Goal: Register for event/course

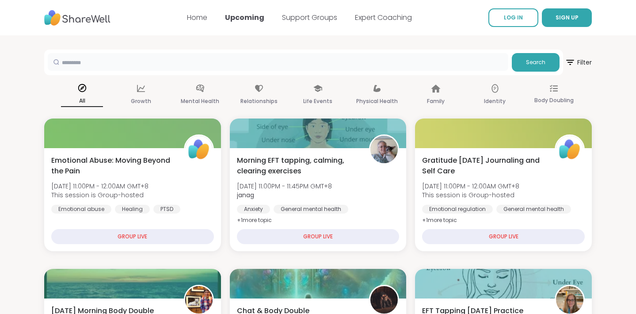
click at [368, 65] on input "text" at bounding box center [278, 62] width 461 height 18
type input "**********"
click at [532, 65] on span "Search" at bounding box center [535, 62] width 19 height 8
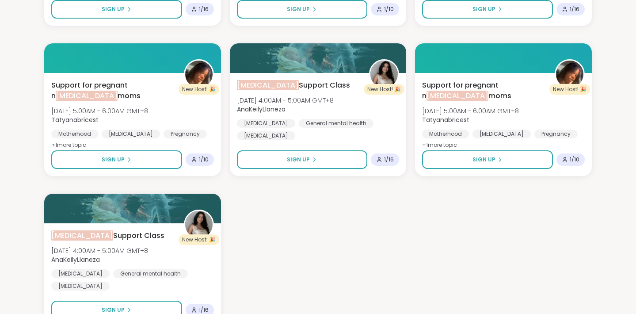
scroll to position [677, 0]
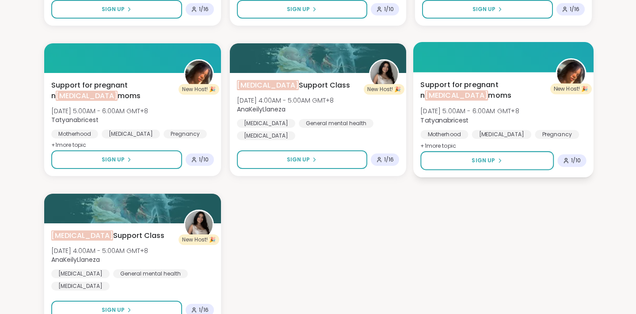
click at [490, 110] on span "Thu, Dec 04 | 5:00AM - 6:00AM GMT+8" at bounding box center [470, 111] width 99 height 9
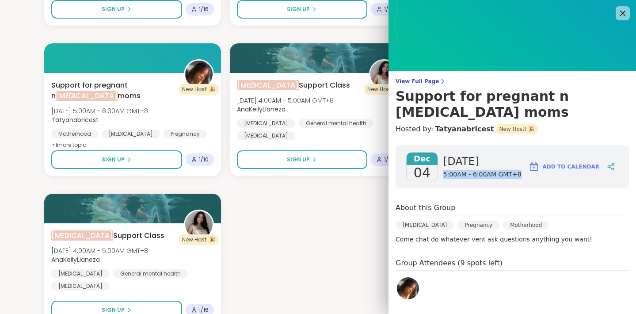
drag, startPoint x: 515, startPoint y: 175, endPoint x: 439, endPoint y: 177, distance: 76.1
click at [439, 177] on div "Dec 04 Thursday 5:00AM - 6:00AM GMT+8" at bounding box center [463, 166] width 115 height 29
copy span "5:00AM - 6:00AM GMT+8"
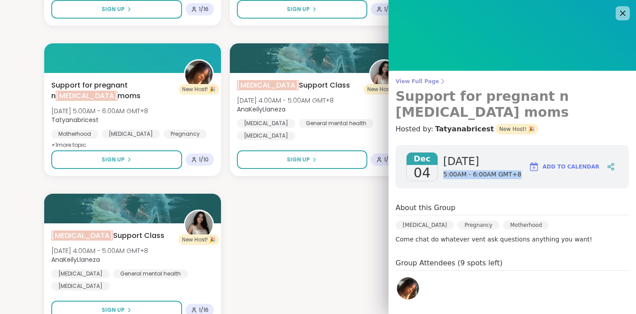
click at [432, 80] on span "View Full Page" at bounding box center [513, 81] width 234 height 7
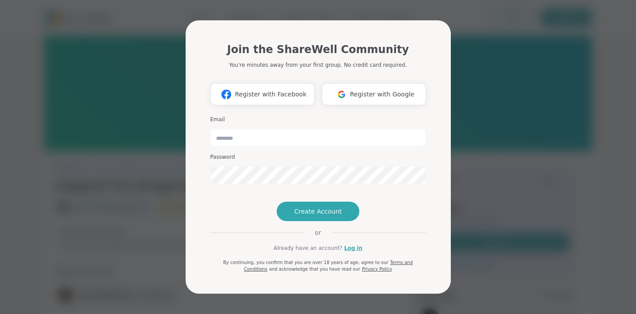
scroll to position [65, 0]
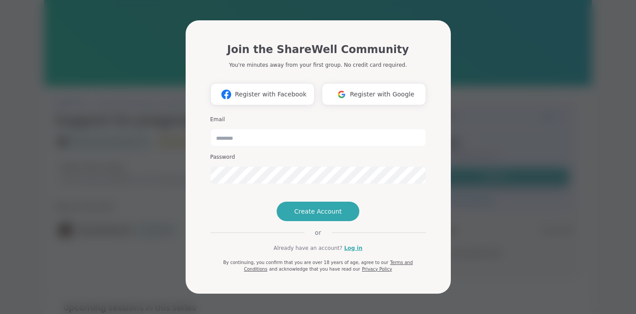
click at [518, 194] on div "Join the ShareWell Community You're minutes away from your first group. No cred…" at bounding box center [318, 157] width 626 height 314
